Goal: Task Accomplishment & Management: Complete application form

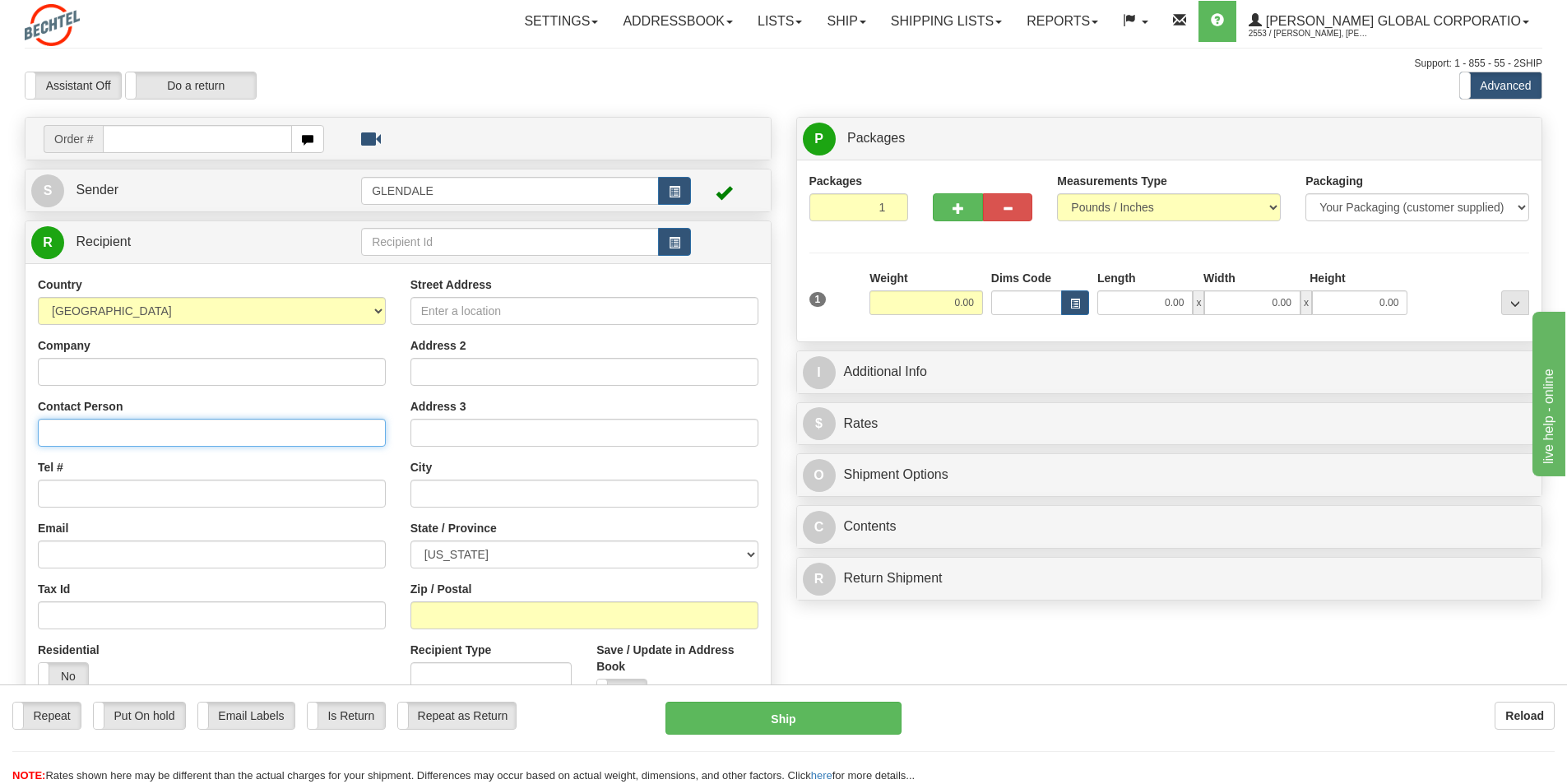
click at [69, 419] on input "Contact Person" at bounding box center [212, 432] width 348 height 28
paste input "[PERSON_NAME]"
type input "[PERSON_NAME]"
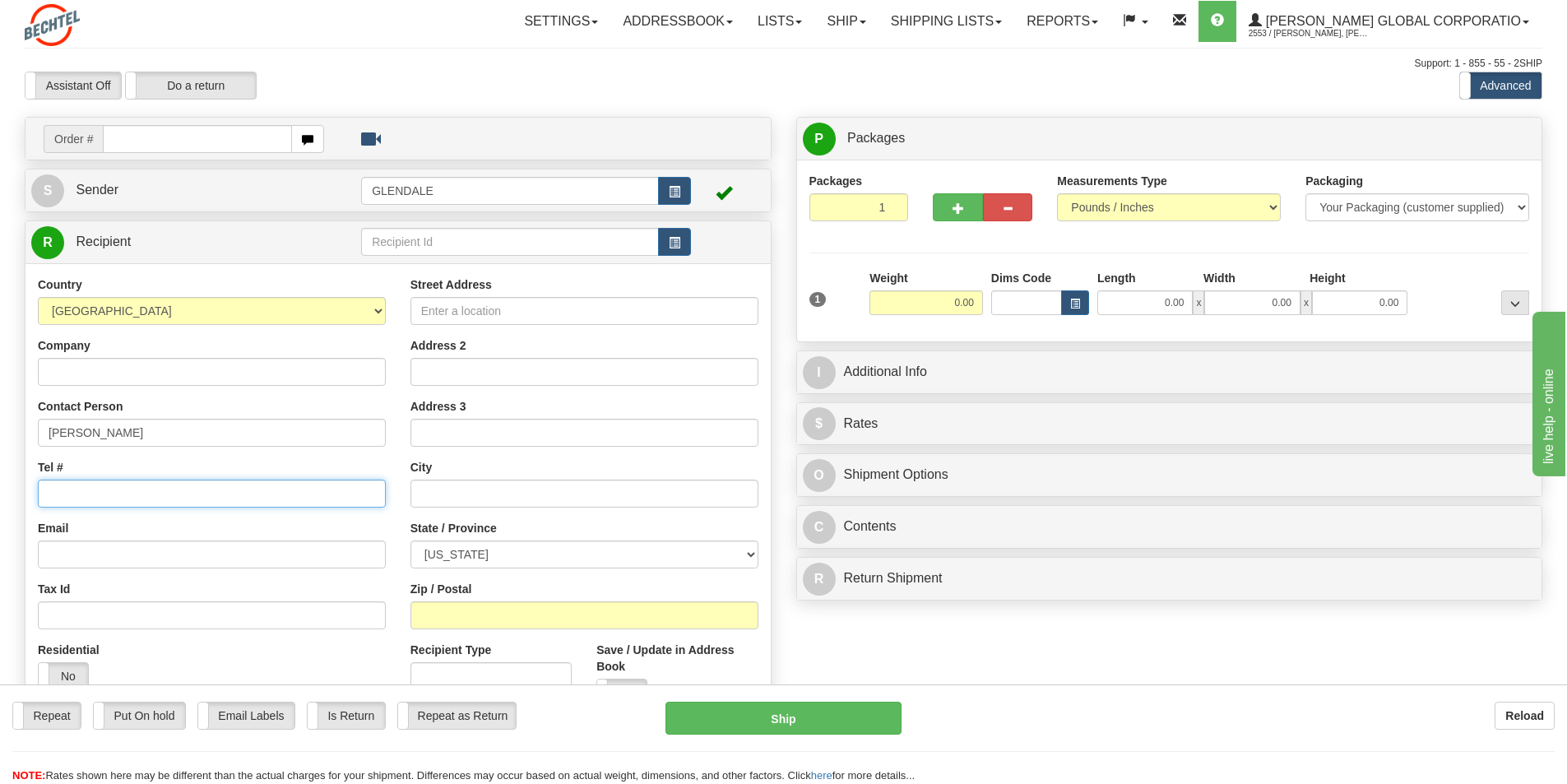
click at [99, 484] on input "Tel #" at bounding box center [212, 494] width 348 height 28
type input "4802053648"
drag, startPoint x: 461, startPoint y: 304, endPoint x: 535, endPoint y: 340, distance: 82.3
click at [462, 304] on input "Street Address" at bounding box center [584, 311] width 348 height 28
click at [440, 313] on input "Street Address" at bounding box center [584, 311] width 348 height 28
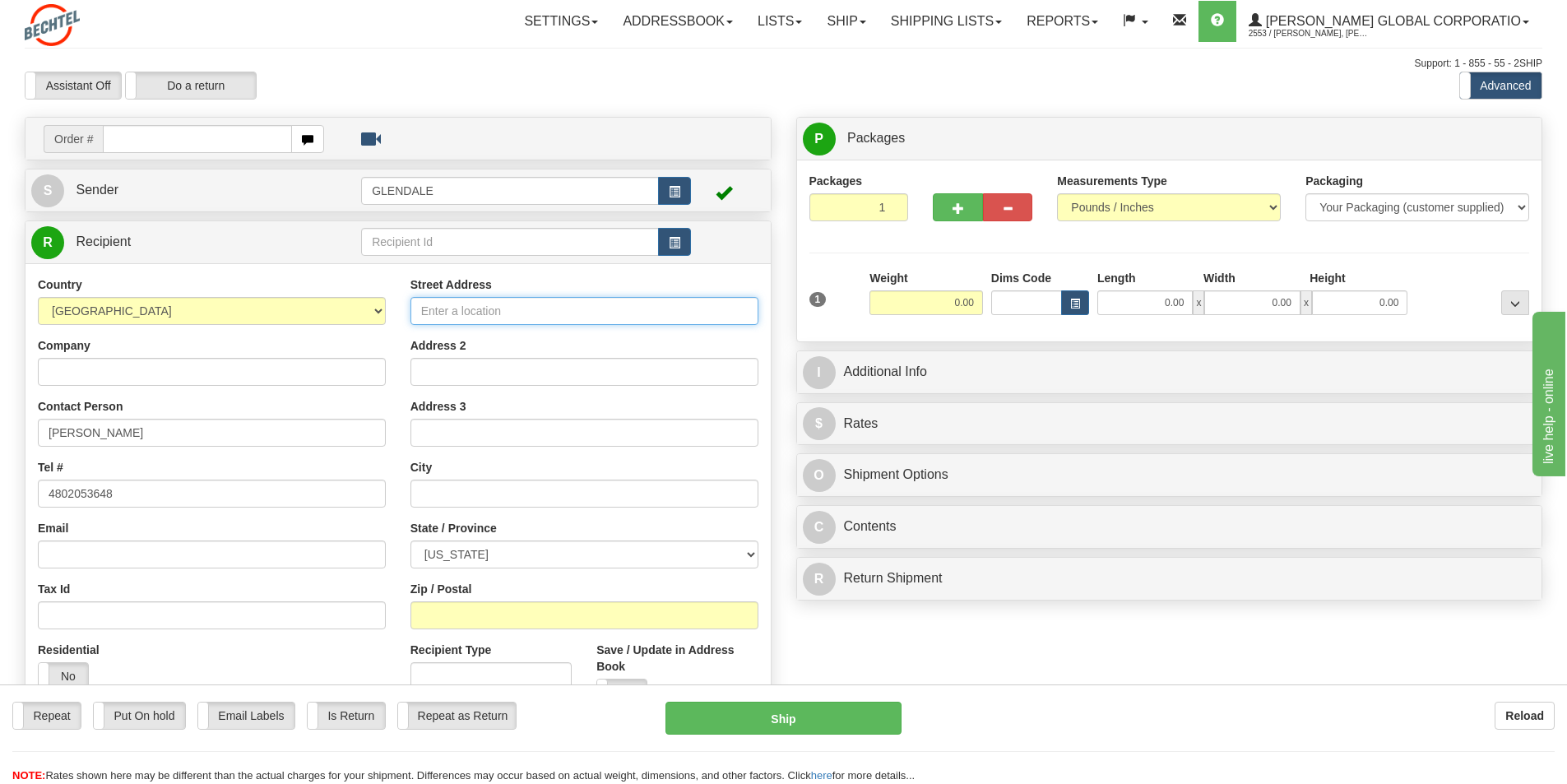
paste input "[STREET_ADDRESS][PERSON_NAME]"
type input "[STREET_ADDRESS][PERSON_NAME]"
click at [430, 495] on input "text" at bounding box center [584, 494] width 348 height 28
type input "Selma"
click at [750, 551] on select "[US_STATE] [US_STATE] [US_STATE] [US_STATE] Armed Forces America Armed Forces E…" at bounding box center [584, 554] width 348 height 28
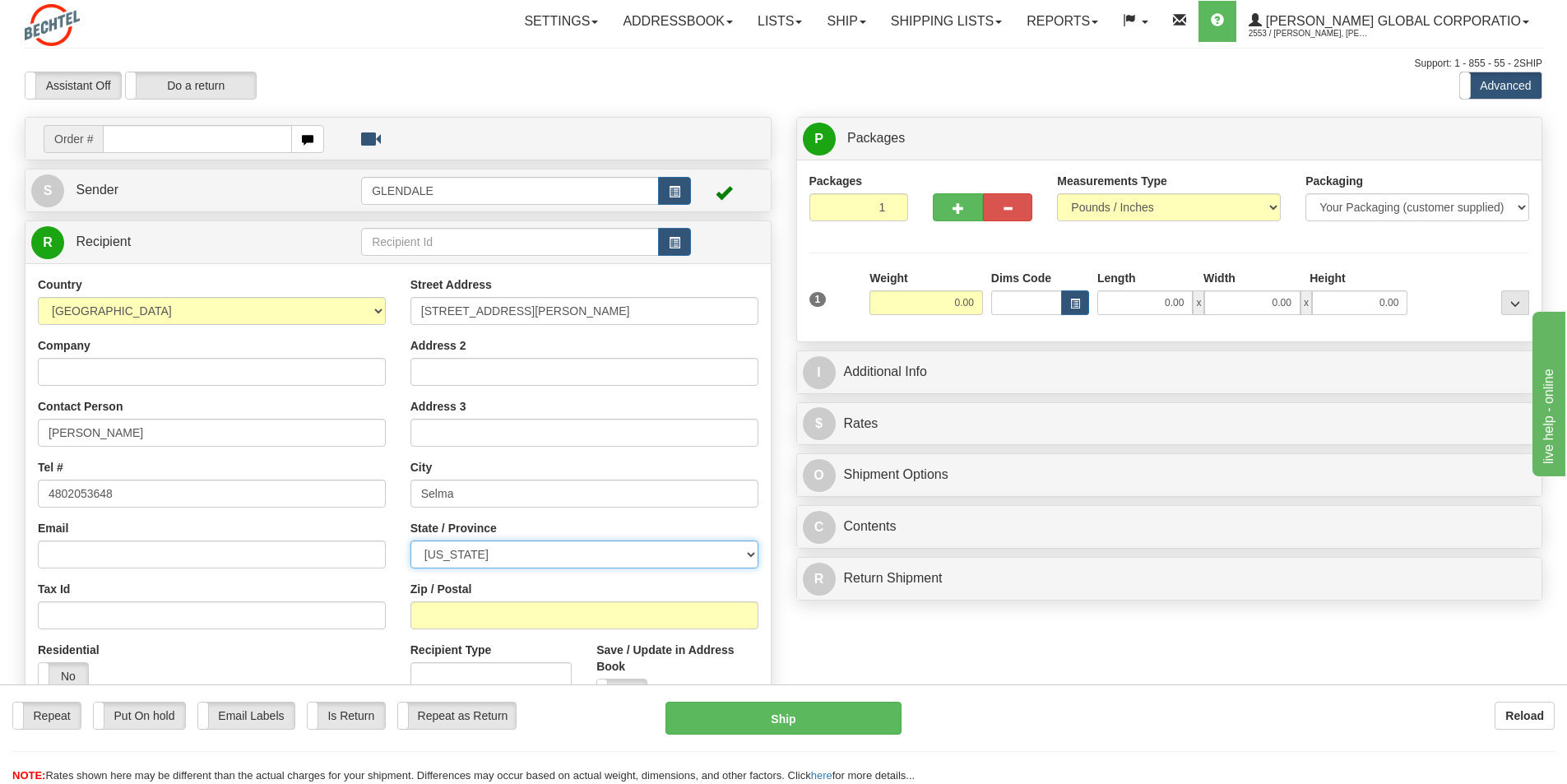
click at [491, 552] on select "[US_STATE] [US_STATE] [US_STATE] [US_STATE] Armed Forces America Armed Forces E…" at bounding box center [584, 554] width 348 height 28
click at [454, 606] on input "Zip / Postal" at bounding box center [584, 615] width 348 height 28
type input "36701"
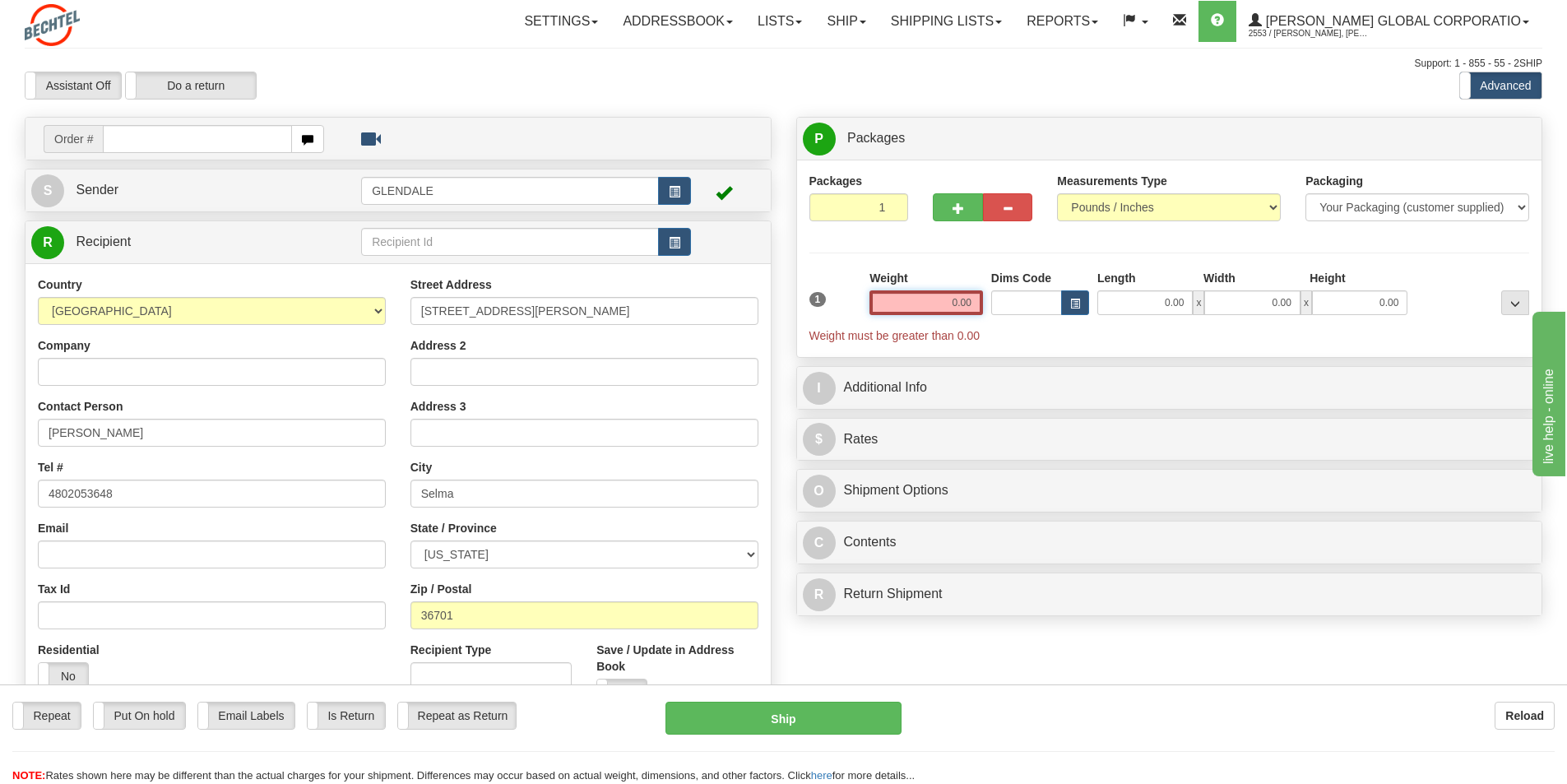
drag, startPoint x: 978, startPoint y: 301, endPoint x: 951, endPoint y: 300, distance: 27.0
click at [951, 300] on input "0.00" at bounding box center [926, 302] width 113 height 25
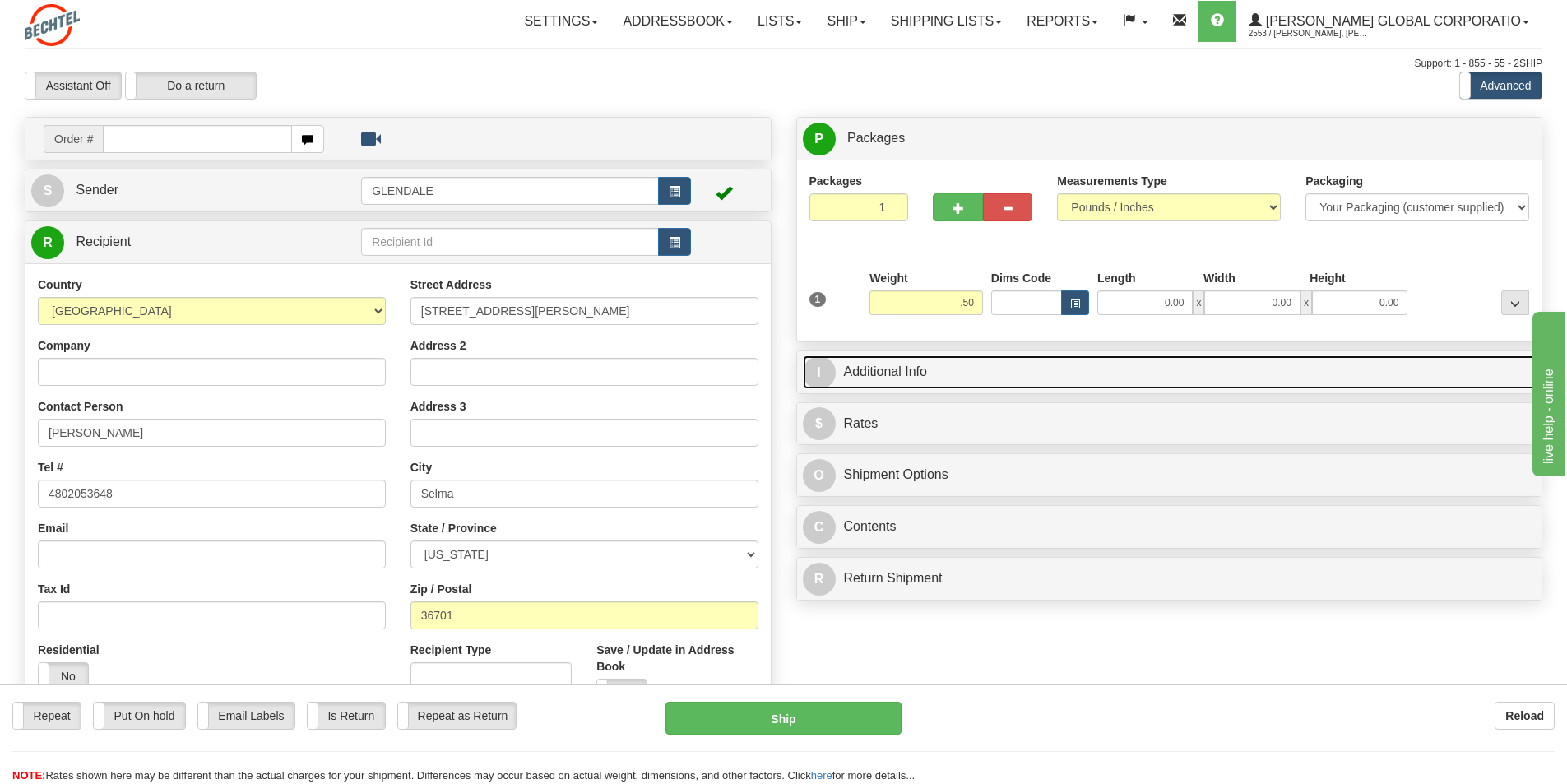
type input "0.50"
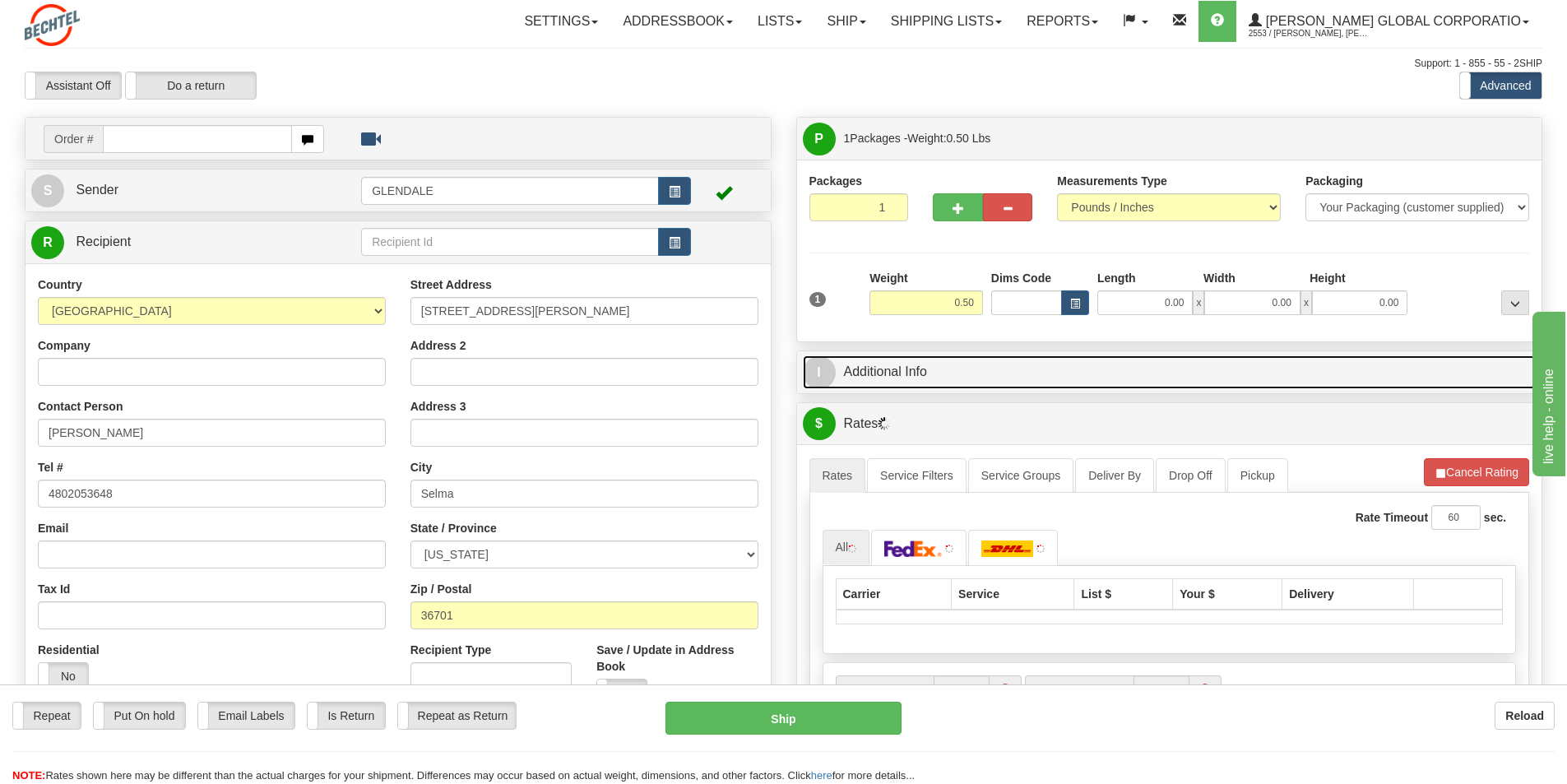
click at [897, 377] on link "I Additional Info" at bounding box center [1170, 372] width 733 height 33
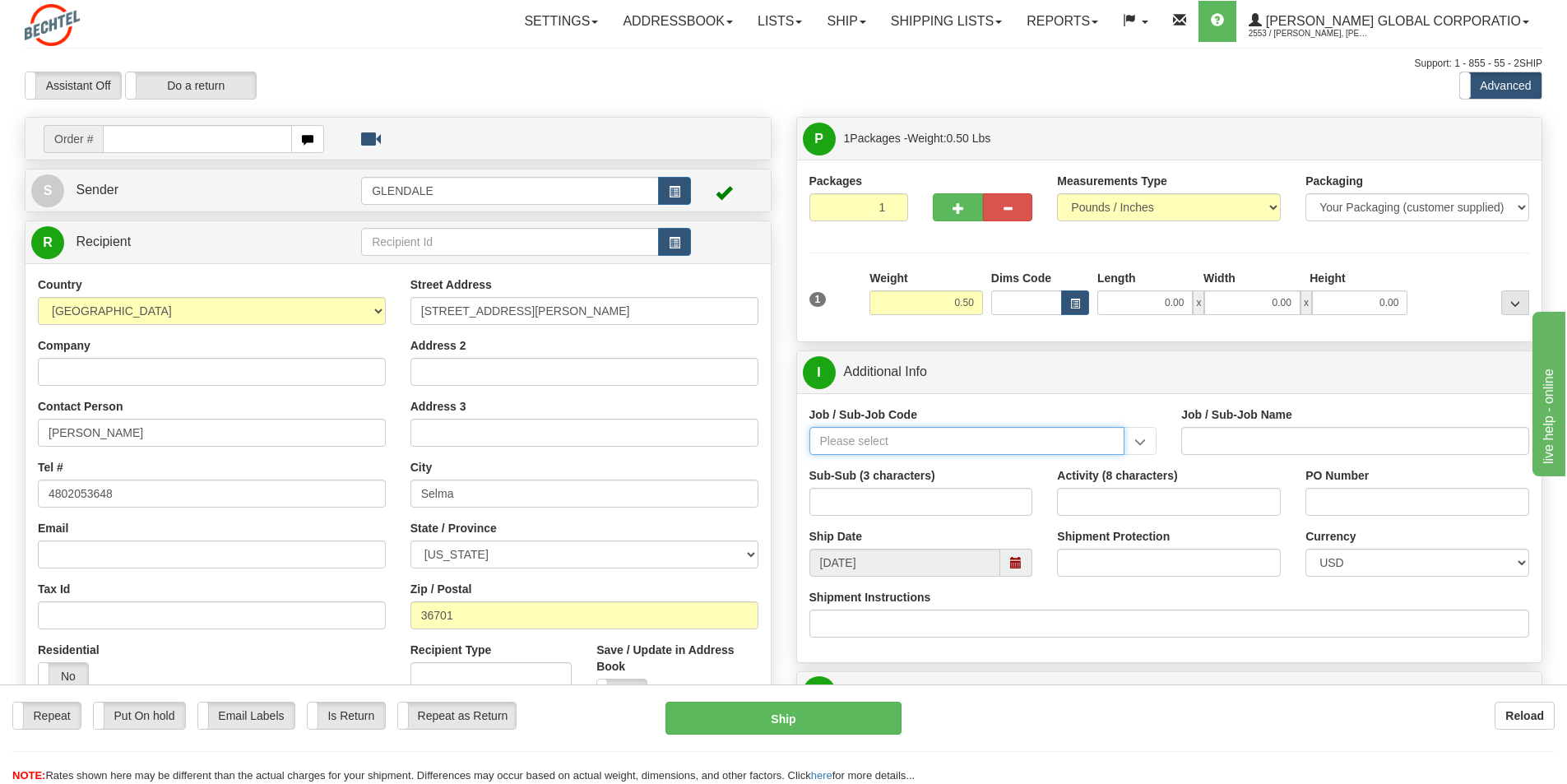
click at [857, 442] on input "Job / Sub-Job Code" at bounding box center [967, 441] width 316 height 28
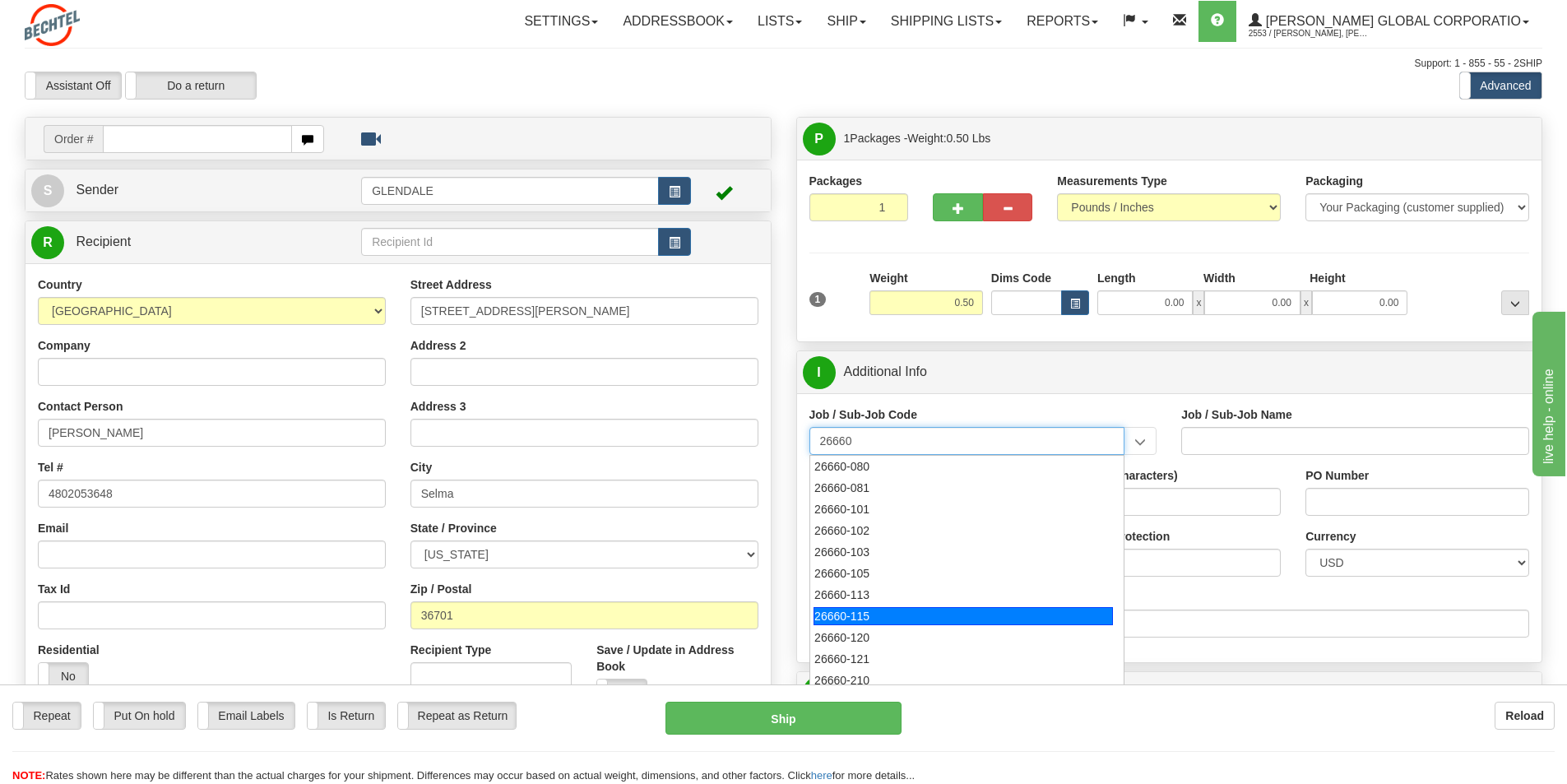
scroll to position [83, 0]
click at [849, 620] on div "26660-220" at bounding box center [963, 619] width 300 height 18
type input "26660-220"
type input "MAMMOTH SOUTH SOLAR PROJECT TSA - MANUAL LABOR"
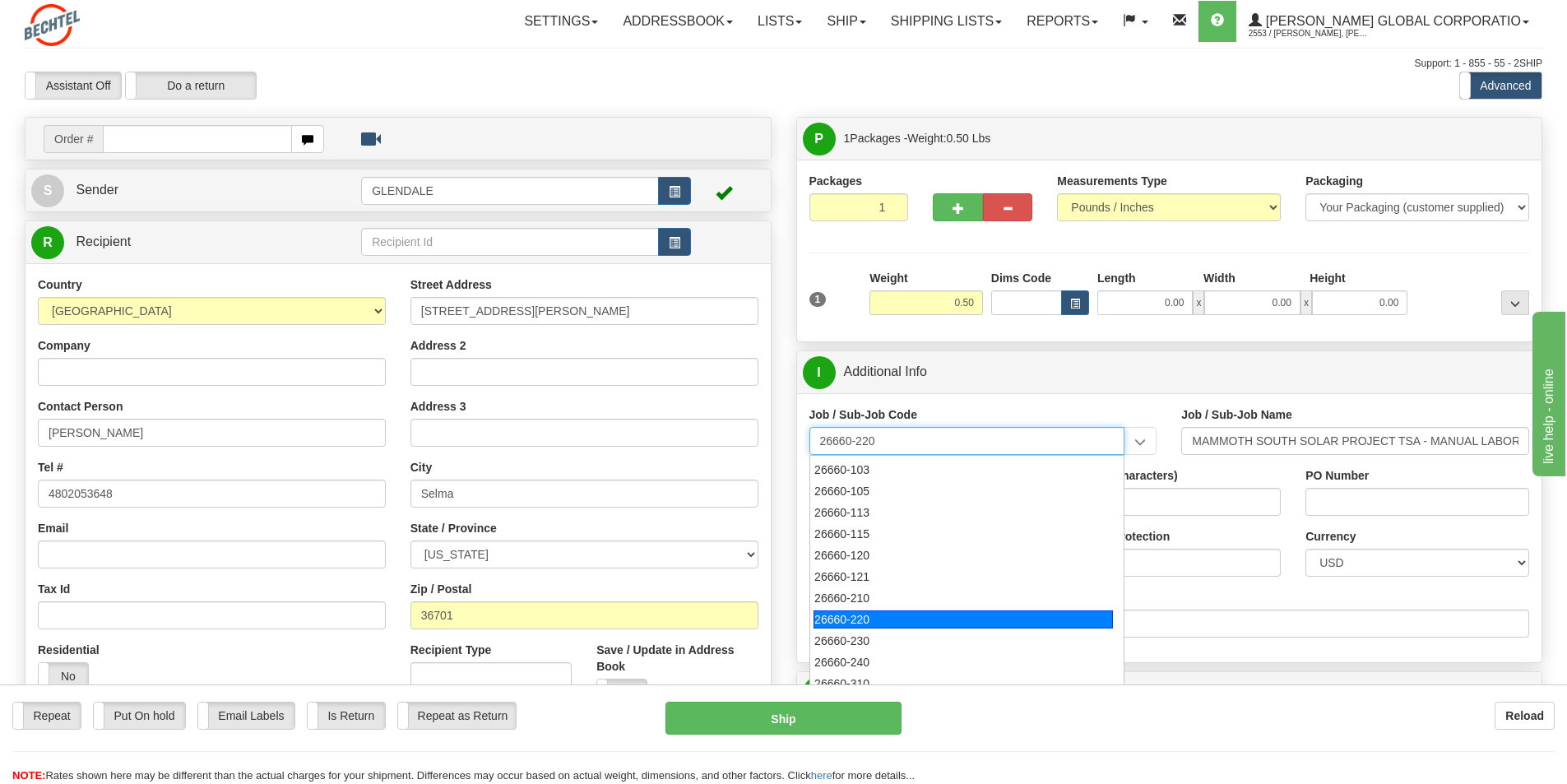
type input "26660-220"
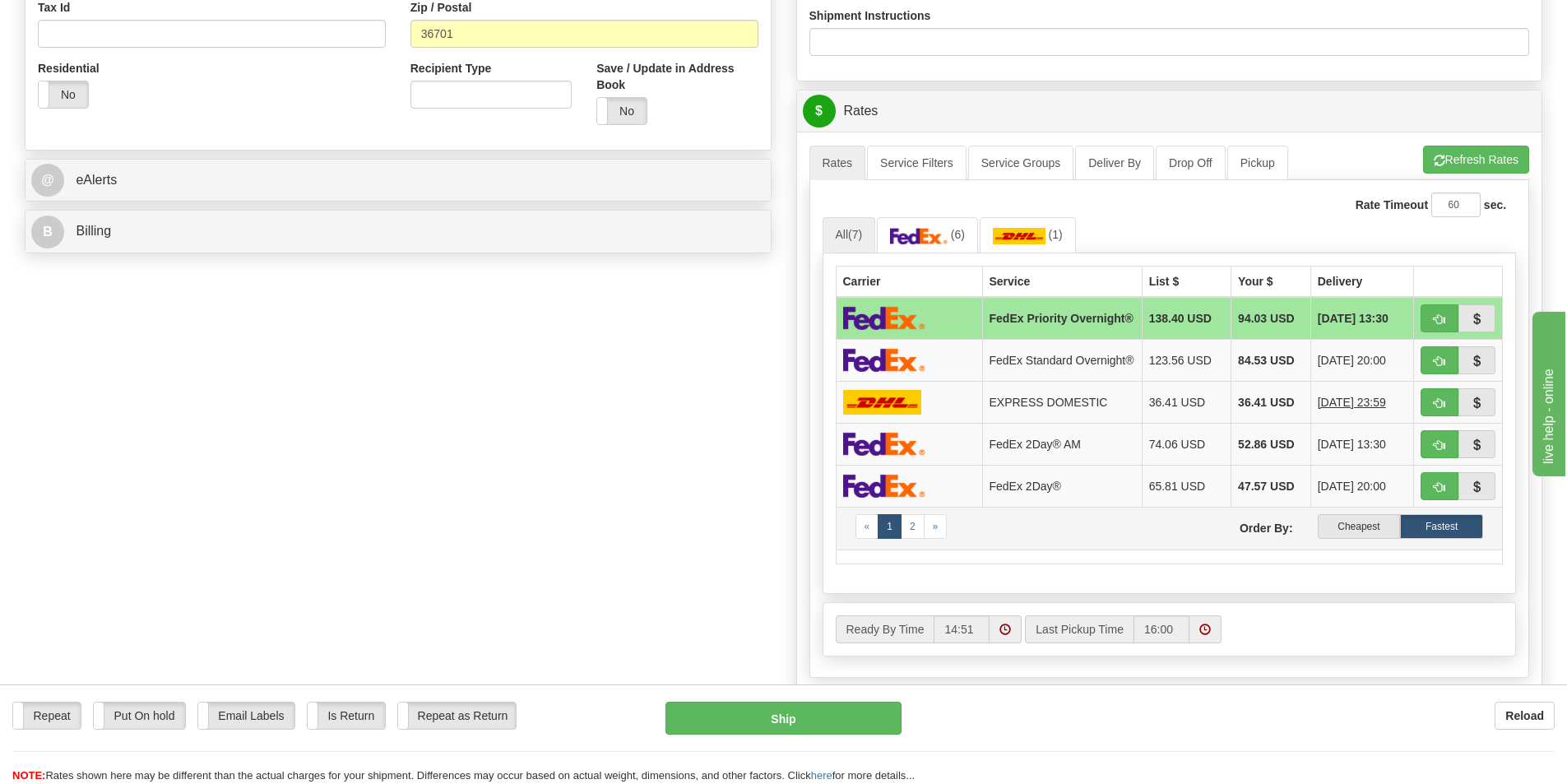
scroll to position [740, 0]
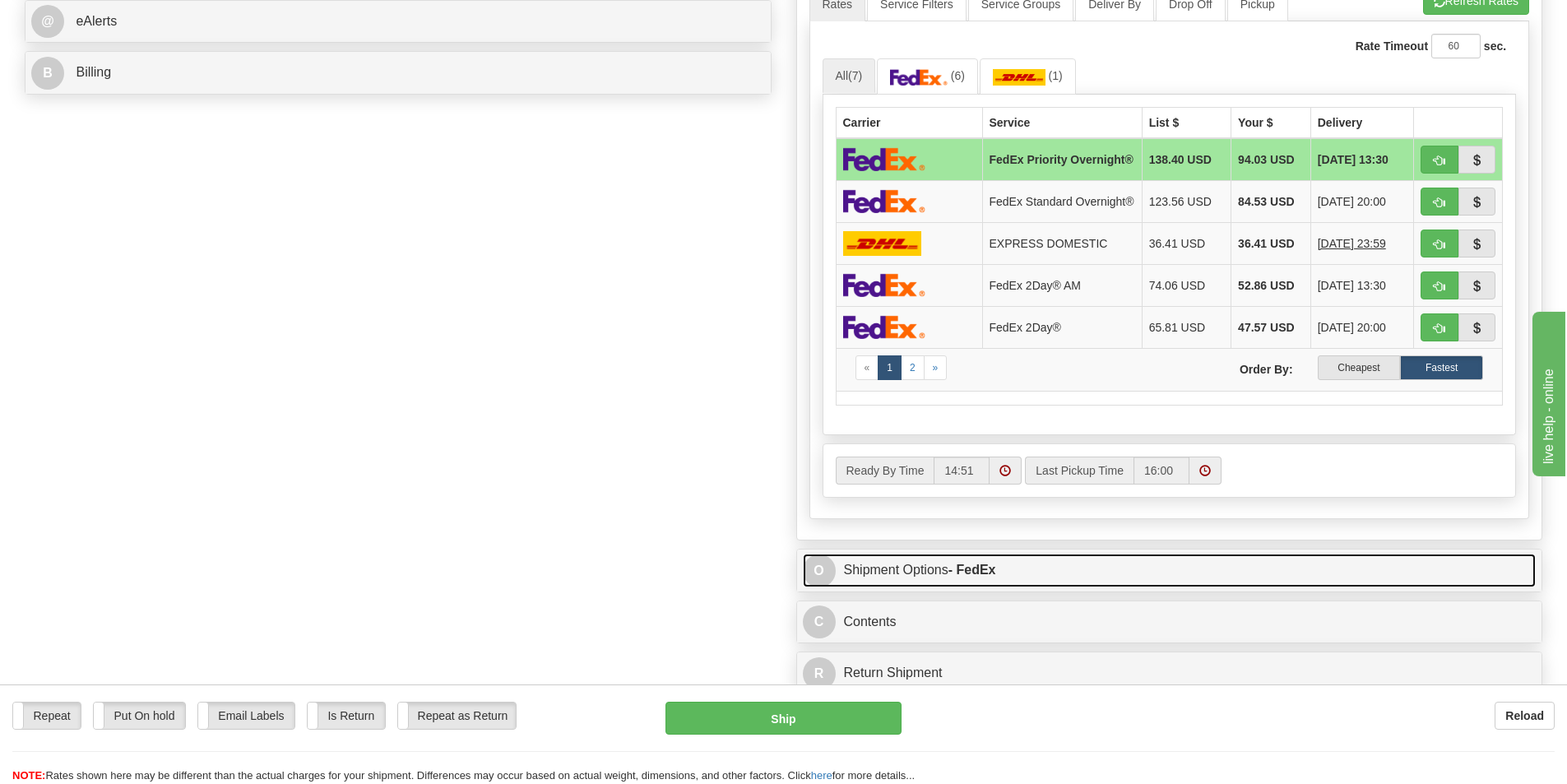
click at [922, 585] on link "O Shipment Options - FedEx" at bounding box center [1170, 570] width 733 height 33
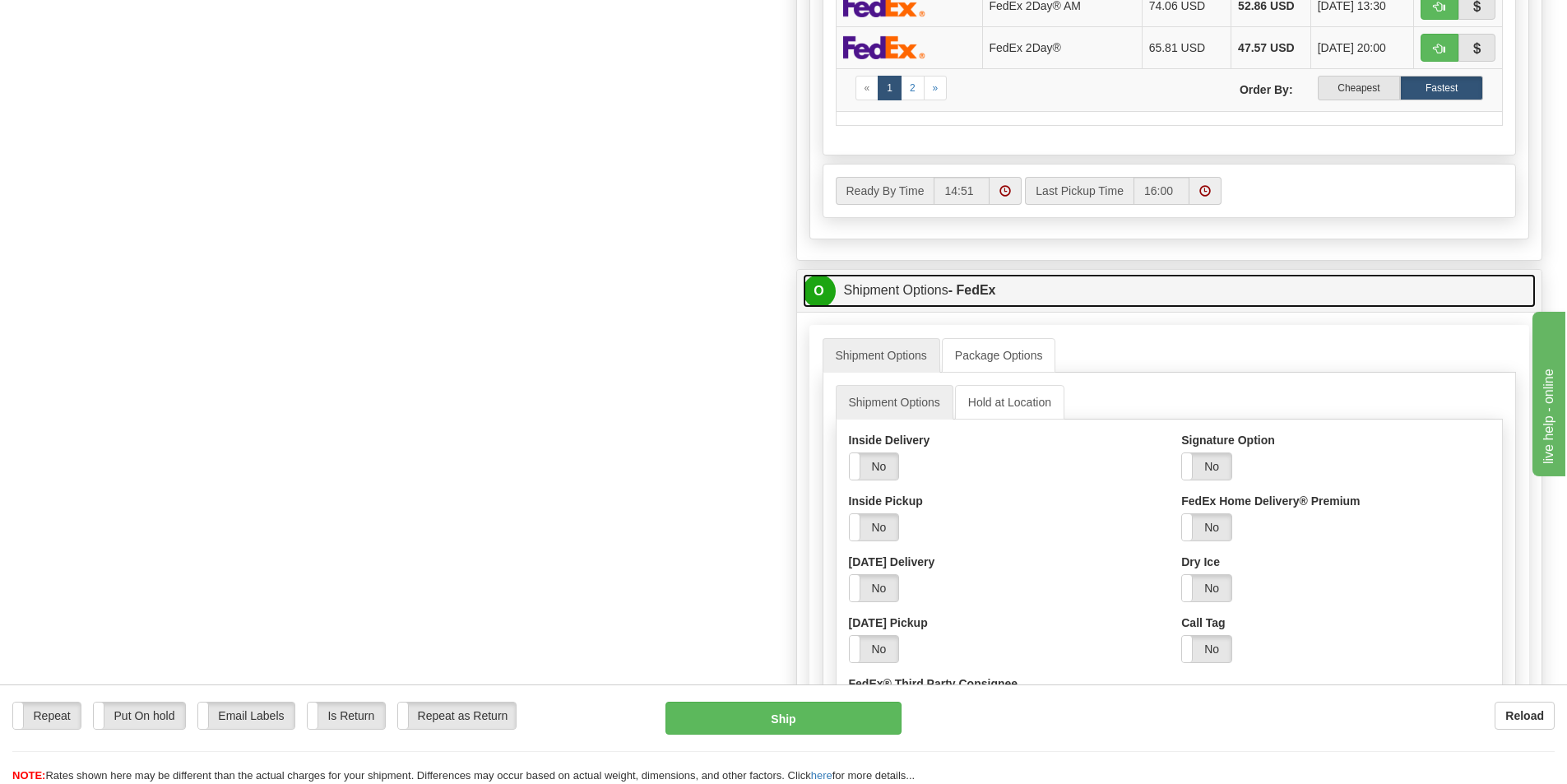
scroll to position [1069, 0]
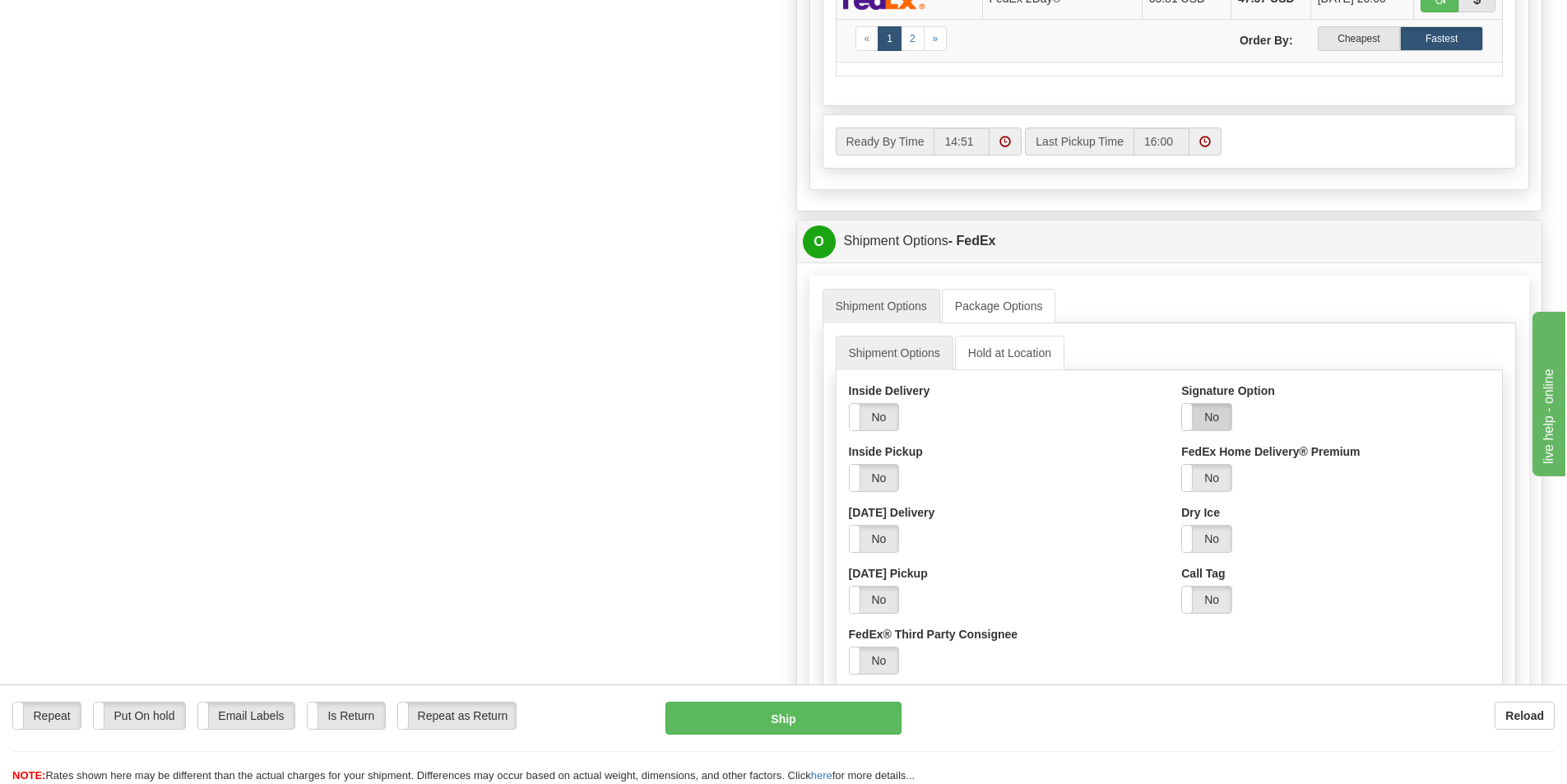
click at [1212, 428] on label "No" at bounding box center [1206, 417] width 49 height 26
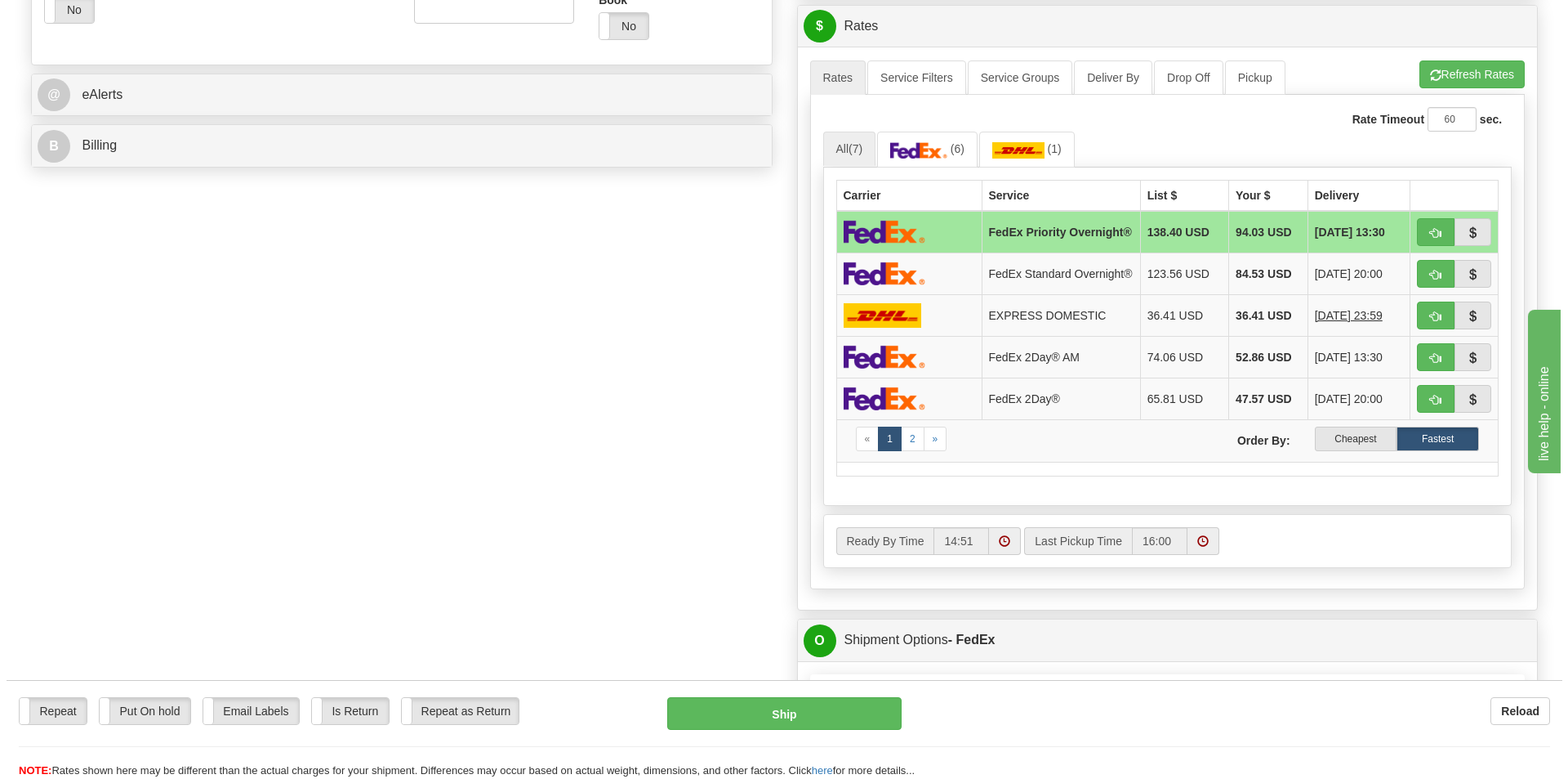
scroll to position [654, 0]
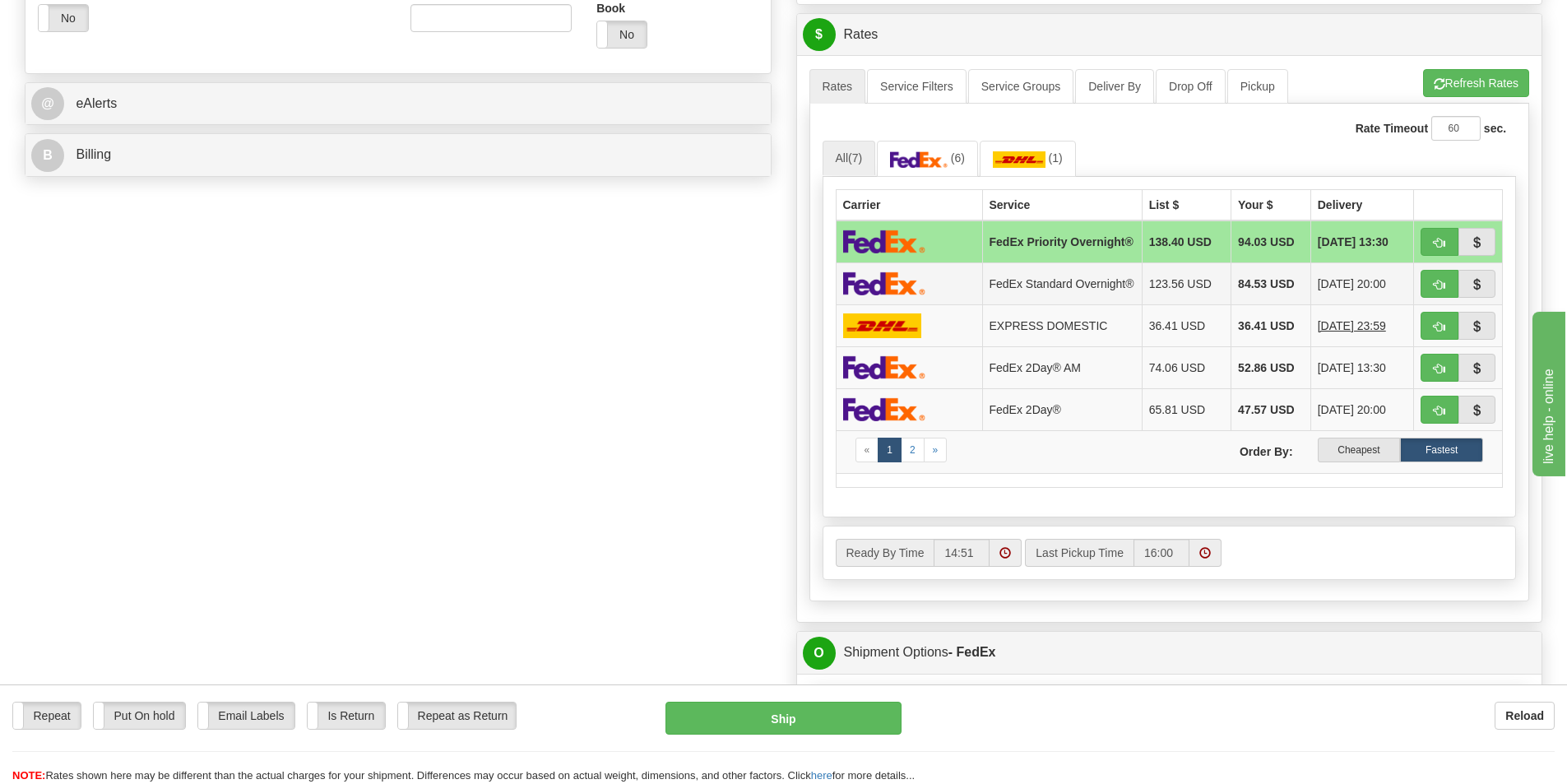
click at [887, 291] on img at bounding box center [884, 283] width 83 height 24
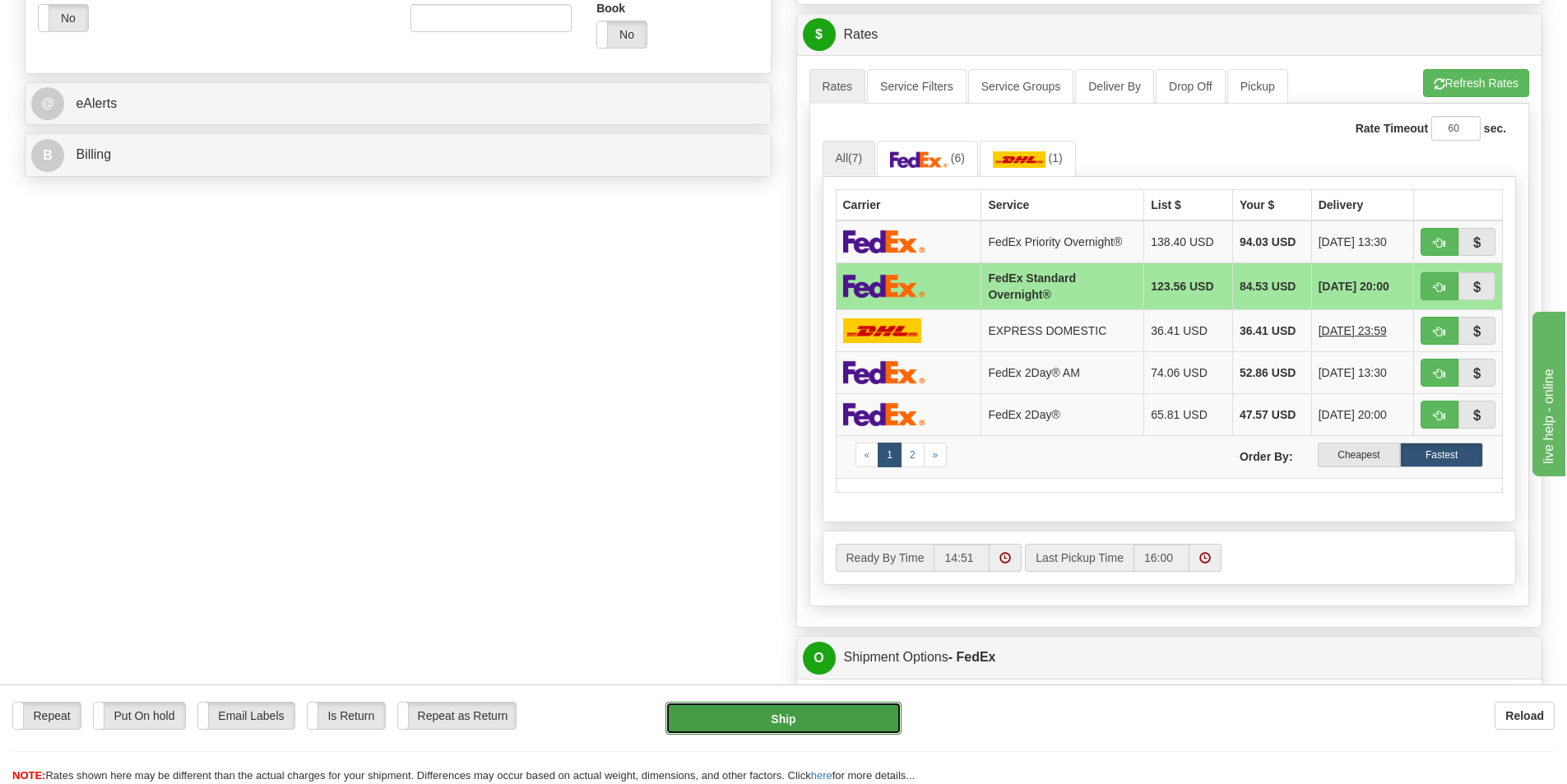
click at [781, 717] on button "Ship" at bounding box center [784, 717] width 236 height 32
type input "05"
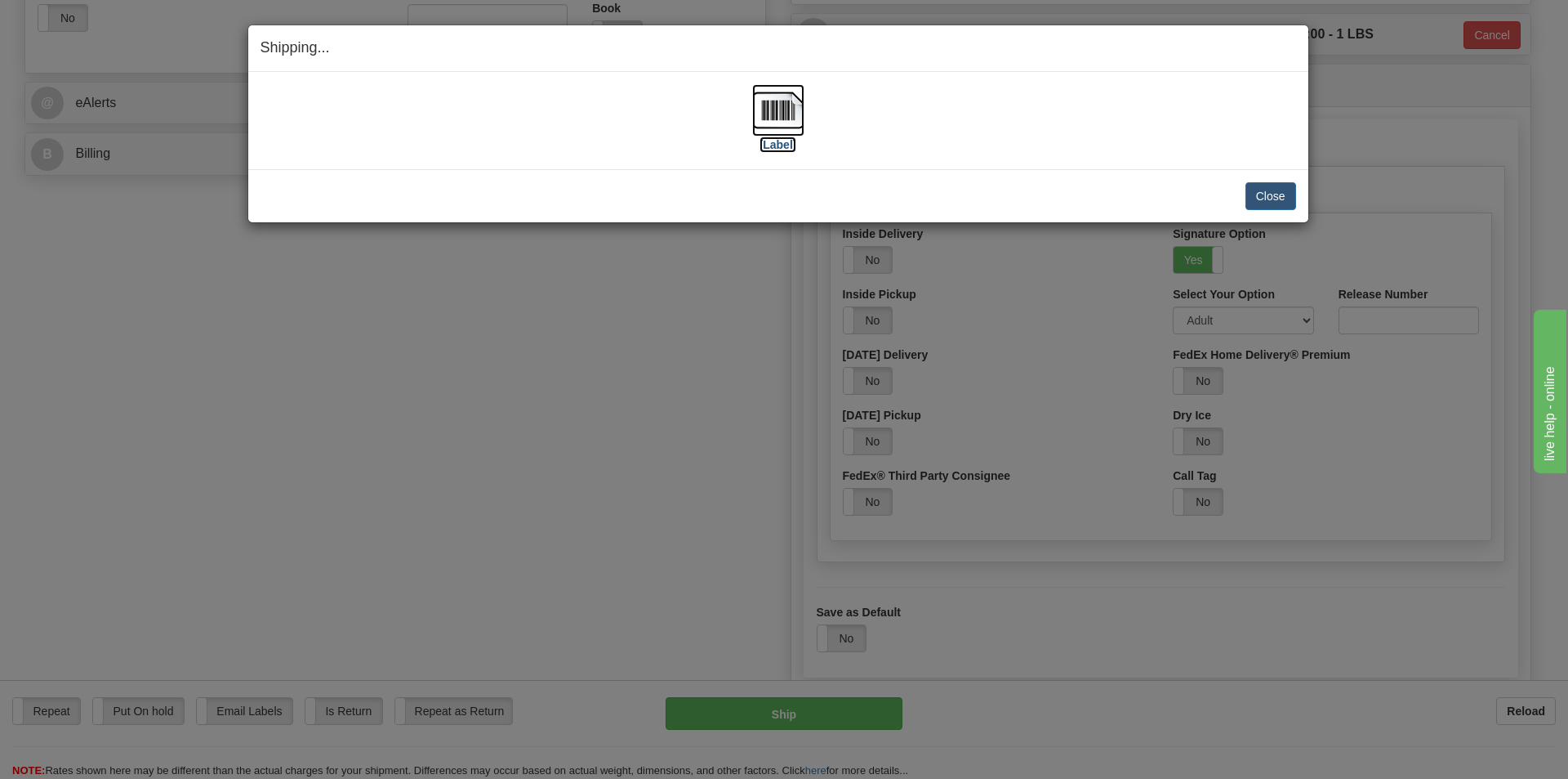
click at [784, 107] on img at bounding box center [778, 110] width 53 height 53
